Goal: Check status: Check status

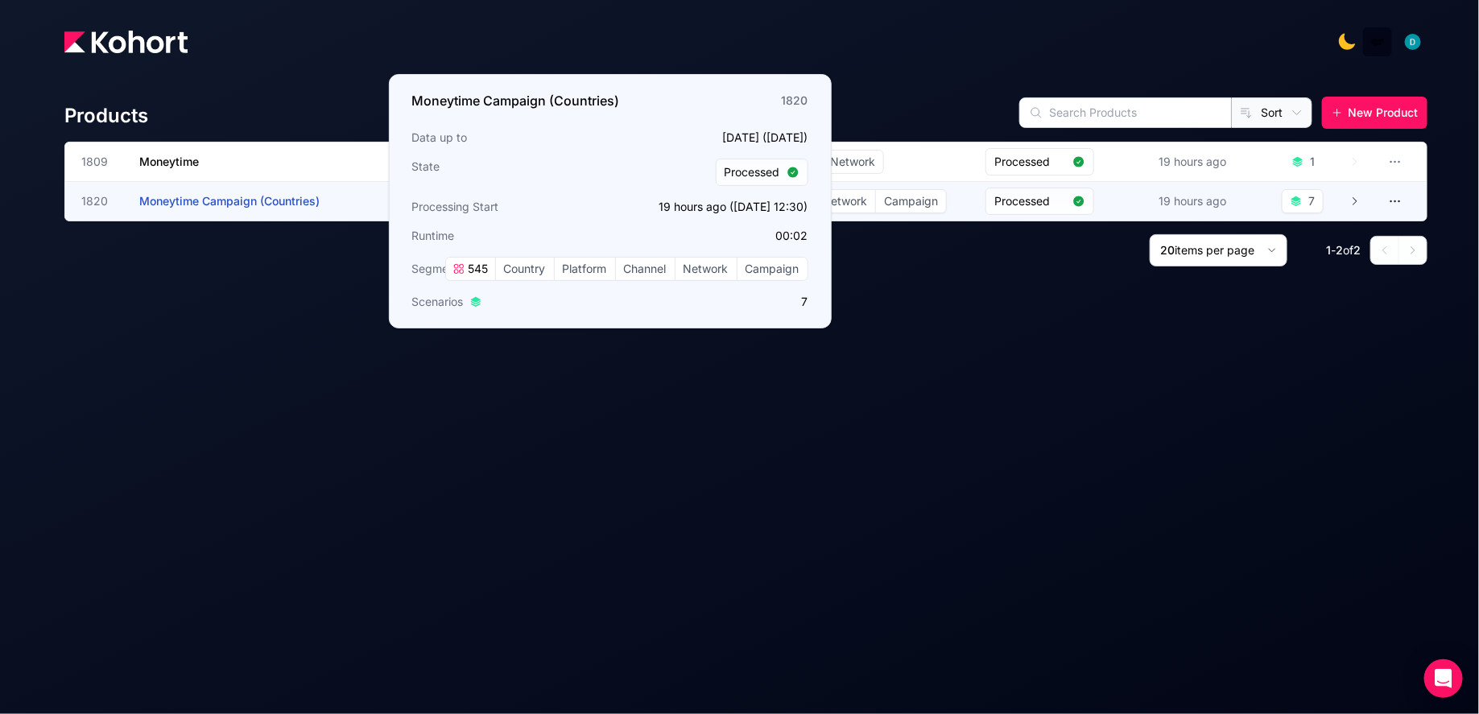
click at [225, 200] on span "Moneytime Campaign (Countries)" at bounding box center [229, 201] width 180 height 14
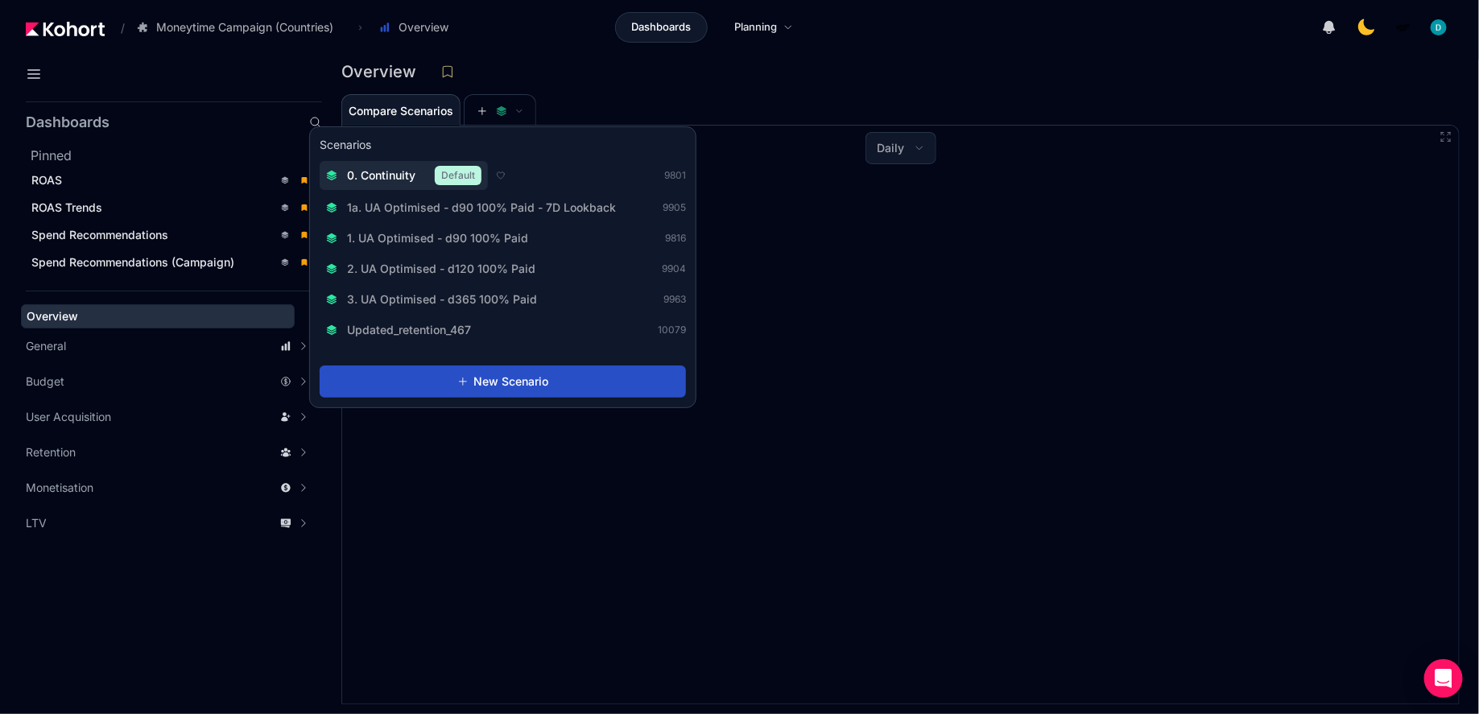
click at [384, 186] on button "0. Continuity Default" at bounding box center [404, 175] width 168 height 29
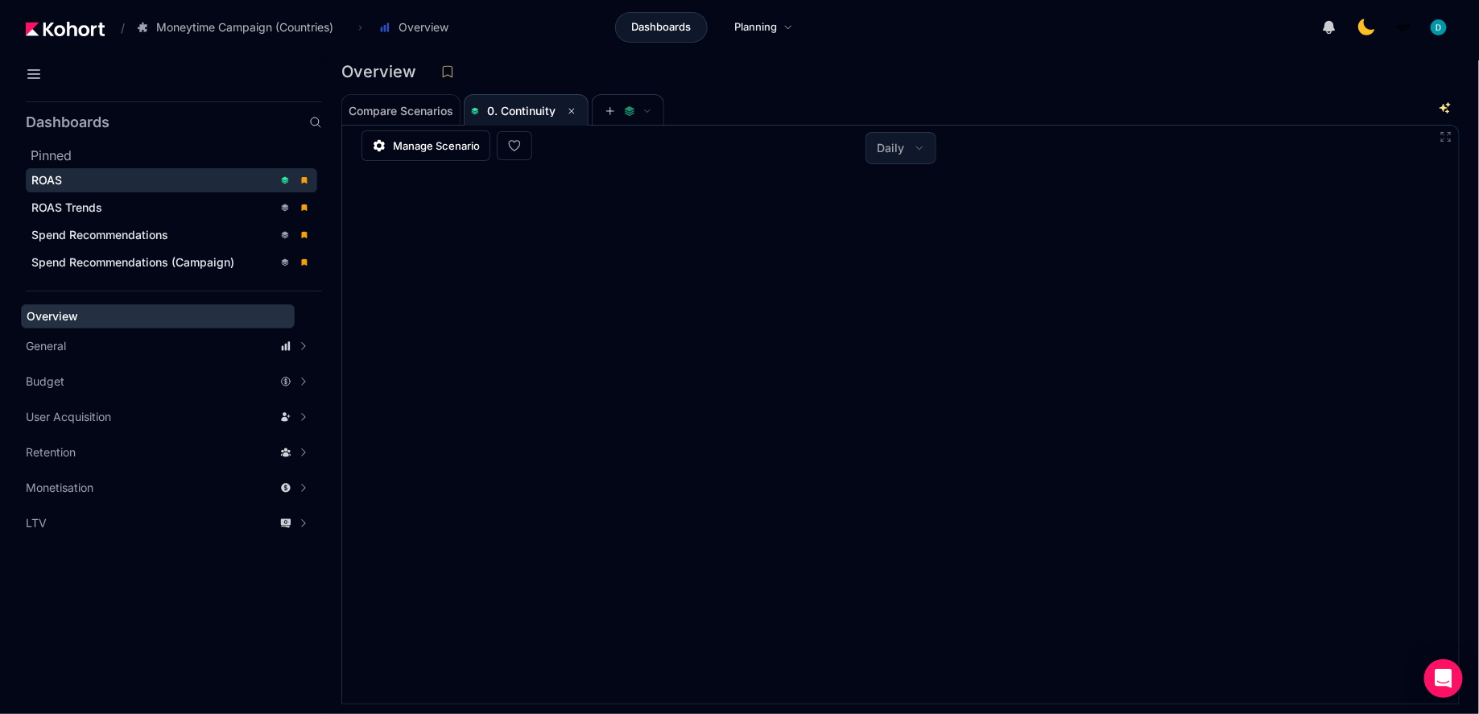
click at [47, 177] on span "ROAS" at bounding box center [46, 180] width 31 height 14
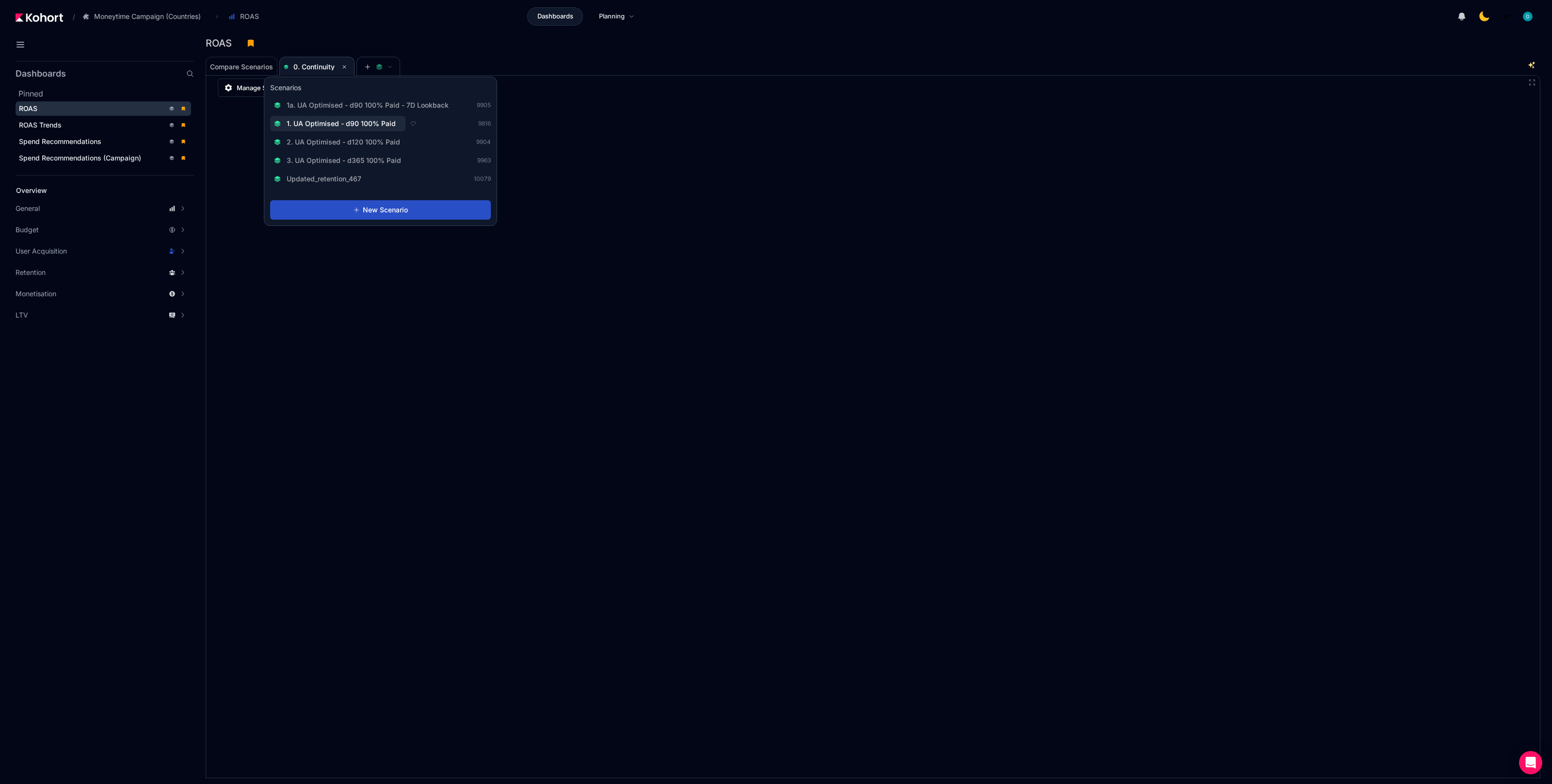
click at [361, 123] on span "1. UA Optimised - d90 100% Paid" at bounding box center [341, 123] width 109 height 10
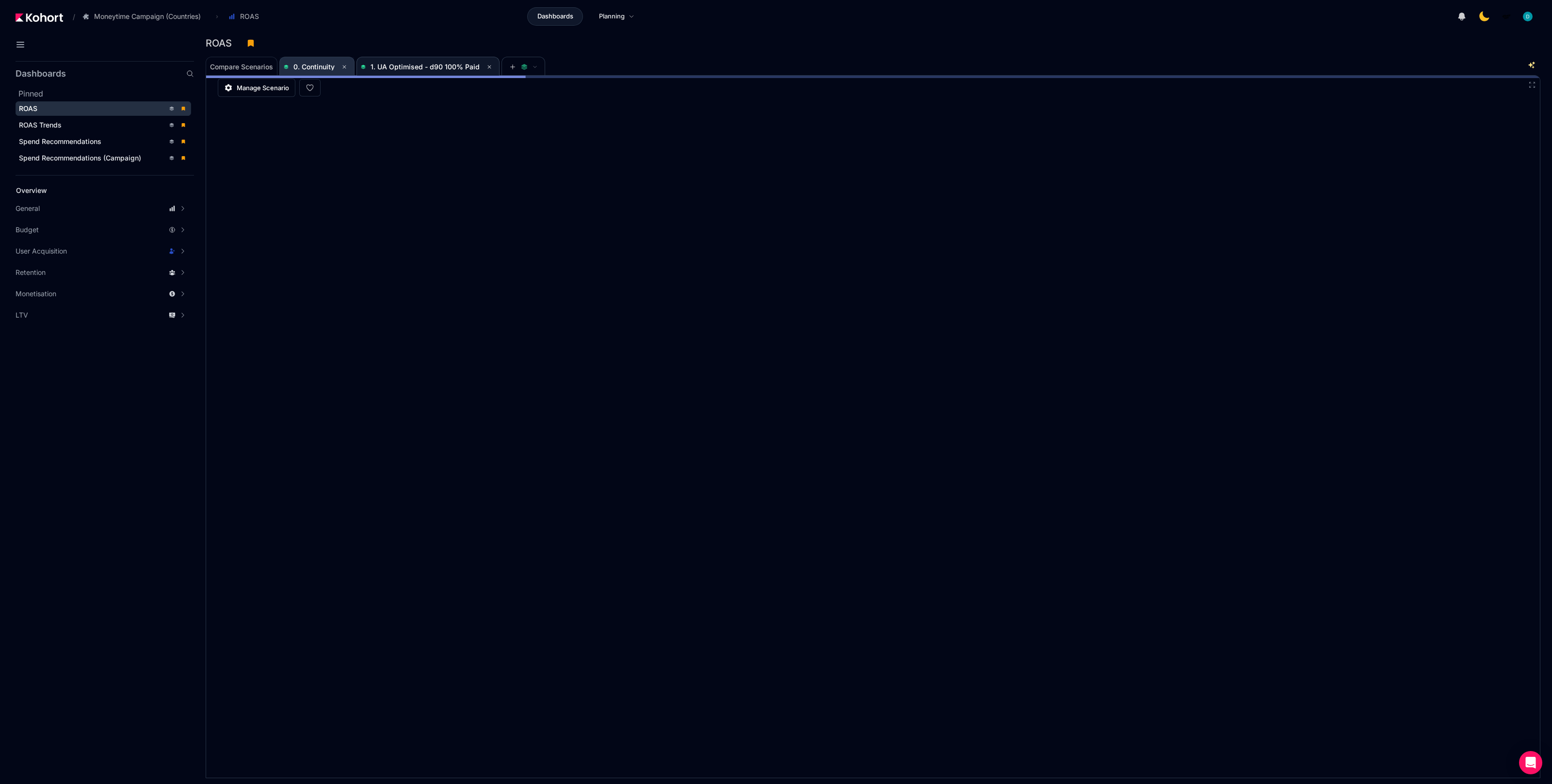
click at [326, 61] on span "0. Continuity" at bounding box center [317, 66] width 66 height 11
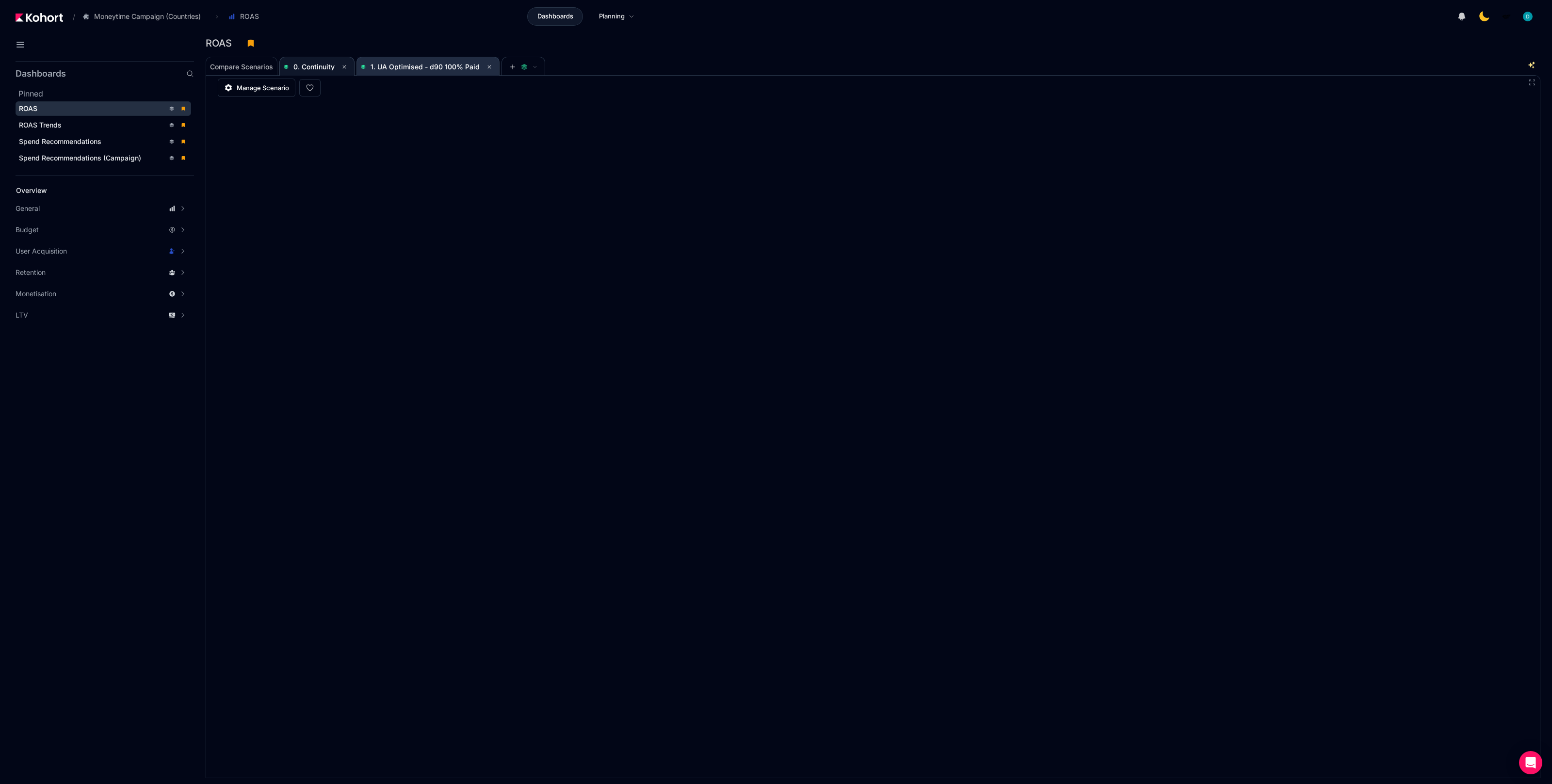
click at [375, 62] on span "1. UA Optimised - d90 100% Paid" at bounding box center [428, 66] width 134 height 11
